Goal: Information Seeking & Learning: Learn about a topic

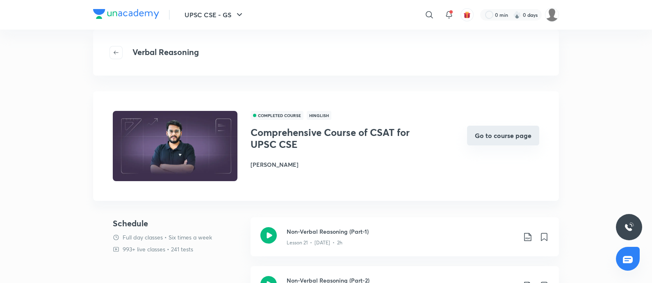
click at [504, 141] on button "Go to course page" at bounding box center [503, 136] width 72 height 20
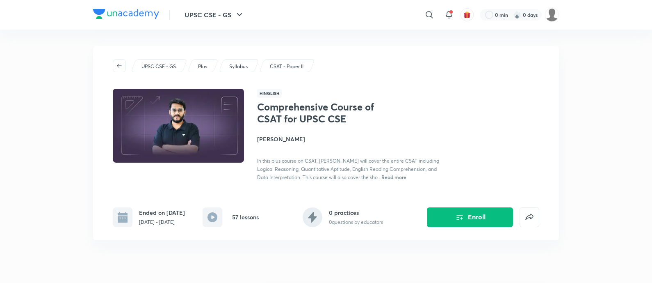
click at [287, 68] on p "CSAT - Paper II" at bounding box center [287, 66] width 34 height 7
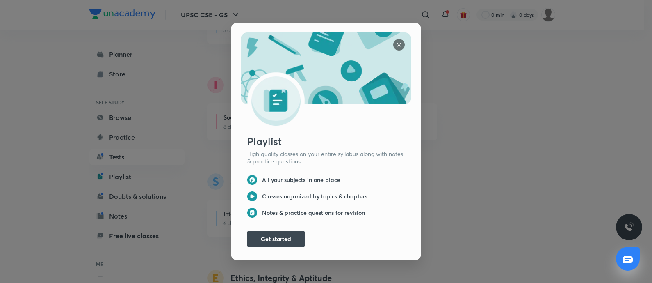
scroll to position [1322, 0]
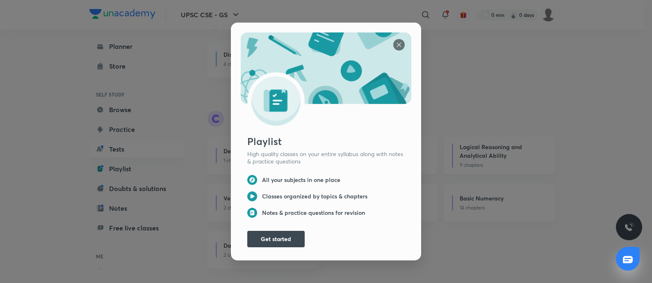
click at [394, 41] on img at bounding box center [398, 44] width 11 height 11
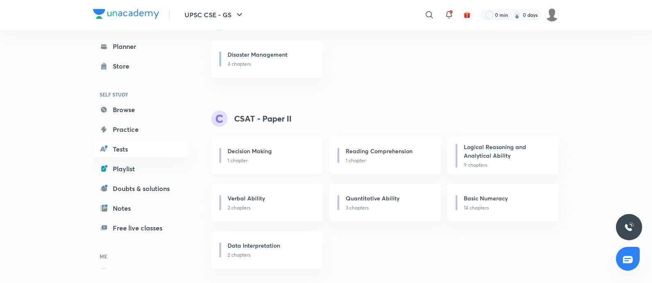
click at [262, 142] on div "Decision Making 1 chapter" at bounding box center [267, 155] width 112 height 37
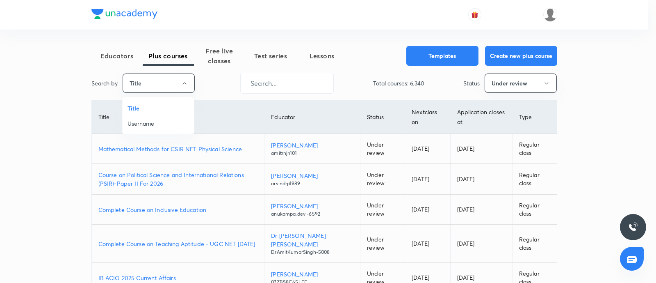
click at [149, 124] on span "Username" at bounding box center [159, 123] width 62 height 9
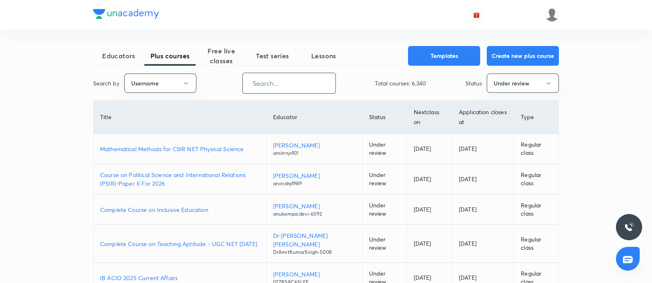
click at [283, 81] on input "text" at bounding box center [289, 83] width 93 height 21
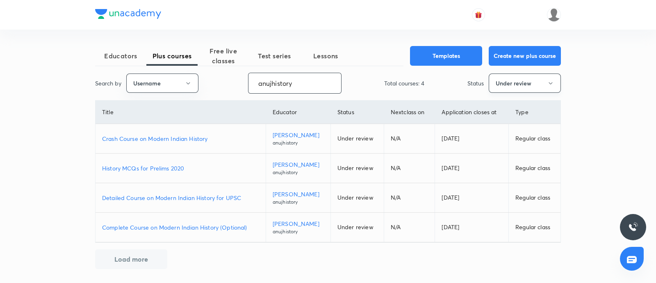
type input "anujhistory"
click at [509, 86] on button "Under review" at bounding box center [525, 82] width 72 height 19
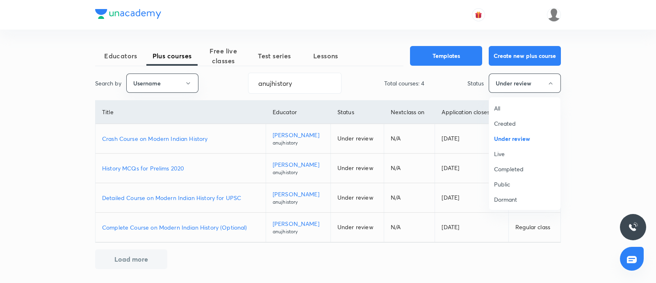
click at [502, 149] on span "Live" at bounding box center [525, 153] width 62 height 9
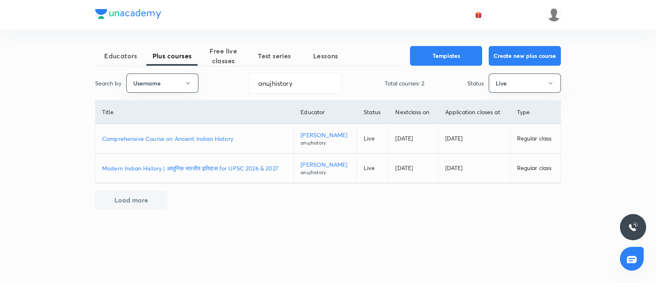
click at [152, 140] on p "Comprehensive Course on Ancient Indian History" at bounding box center [194, 138] width 185 height 9
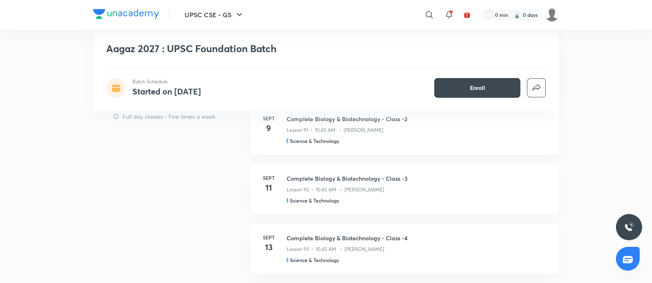
scroll to position [820, 0]
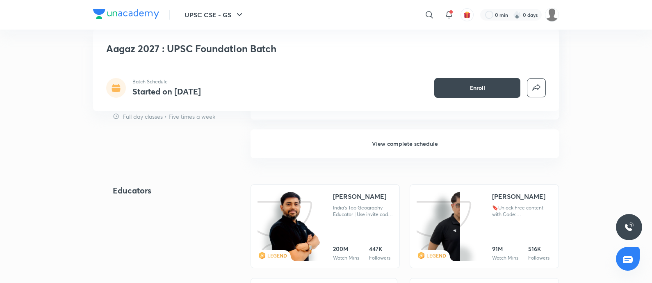
click at [414, 137] on h6 "View complete schedule" at bounding box center [405, 143] width 308 height 29
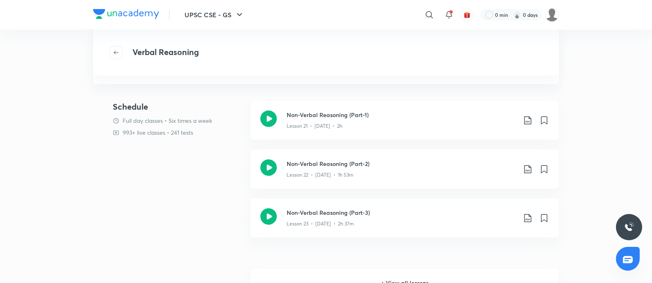
scroll to position [51, 0]
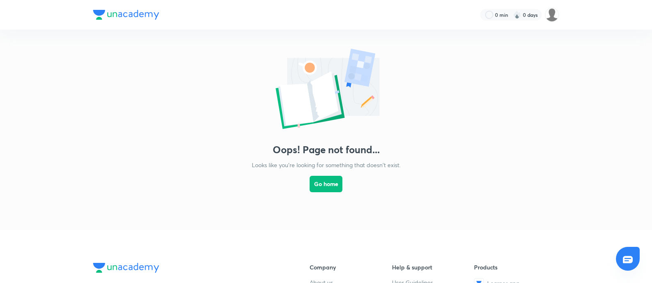
click at [481, 199] on div "Oops! Page not found... Looks like you're looking for something that doesn't ex…" at bounding box center [326, 122] width 652 height 184
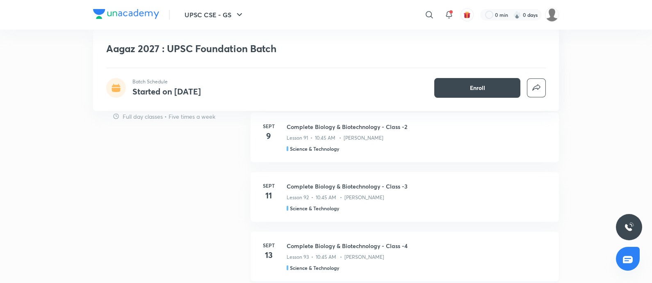
scroll to position [717, 0]
drag, startPoint x: 408, startPoint y: 248, endPoint x: 328, endPoint y: 13, distance: 248.0
click at [408, 247] on h6 "View complete schedule" at bounding box center [405, 246] width 308 height 29
